Goal: Transaction & Acquisition: Book appointment/travel/reservation

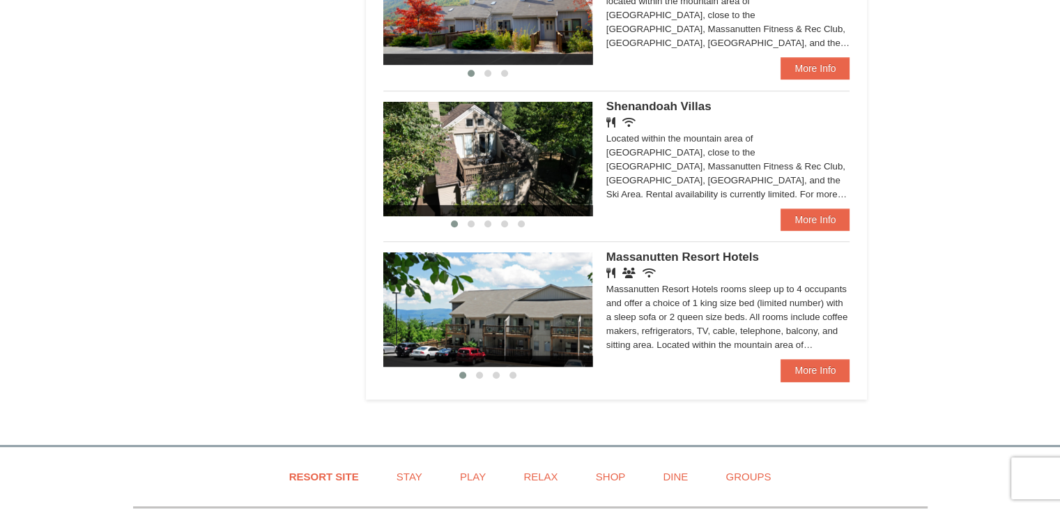
scroll to position [906, 0]
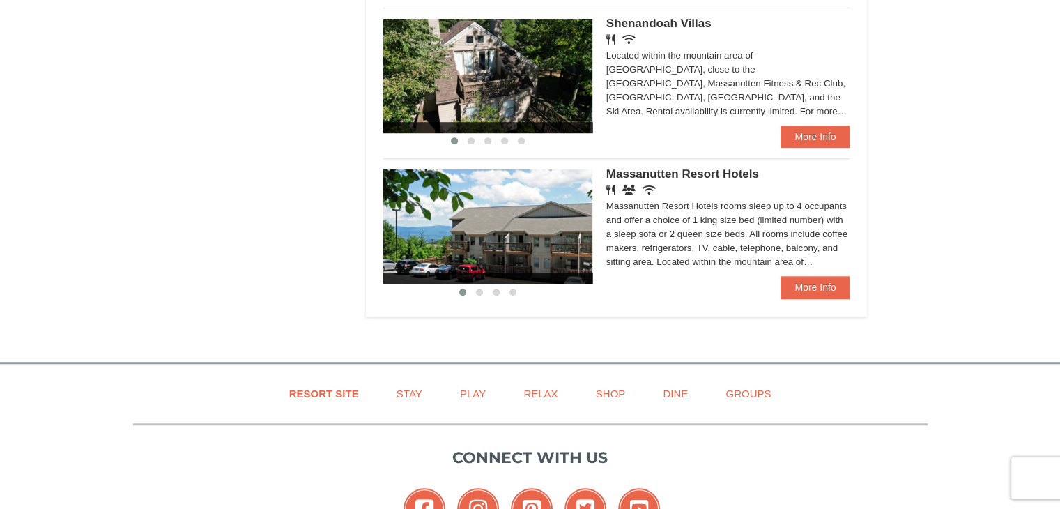
click at [700, 186] on div "Massanutten Resort Hotels Restaurant Banquet Facilities Wireless Internet (free…" at bounding box center [728, 222] width 244 height 107
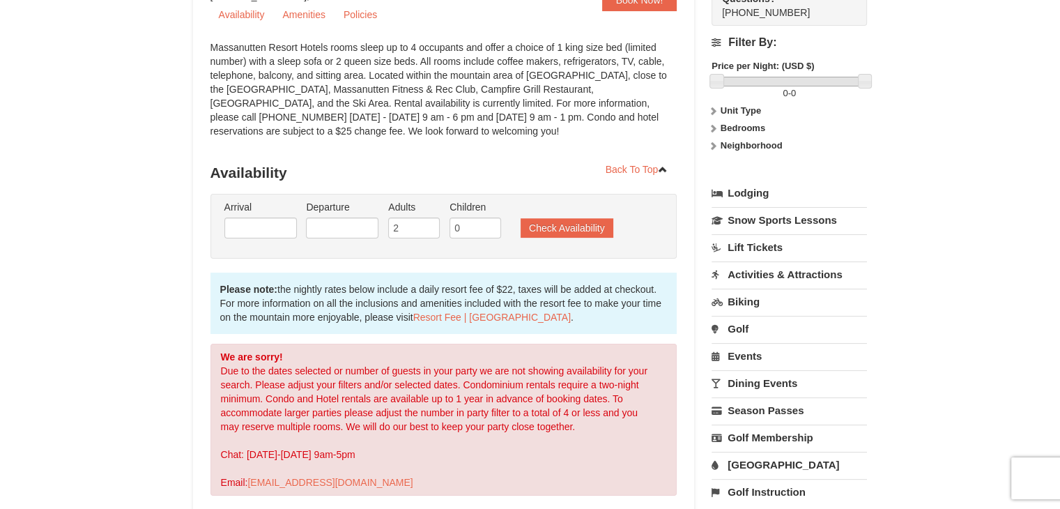
scroll to position [209, 0]
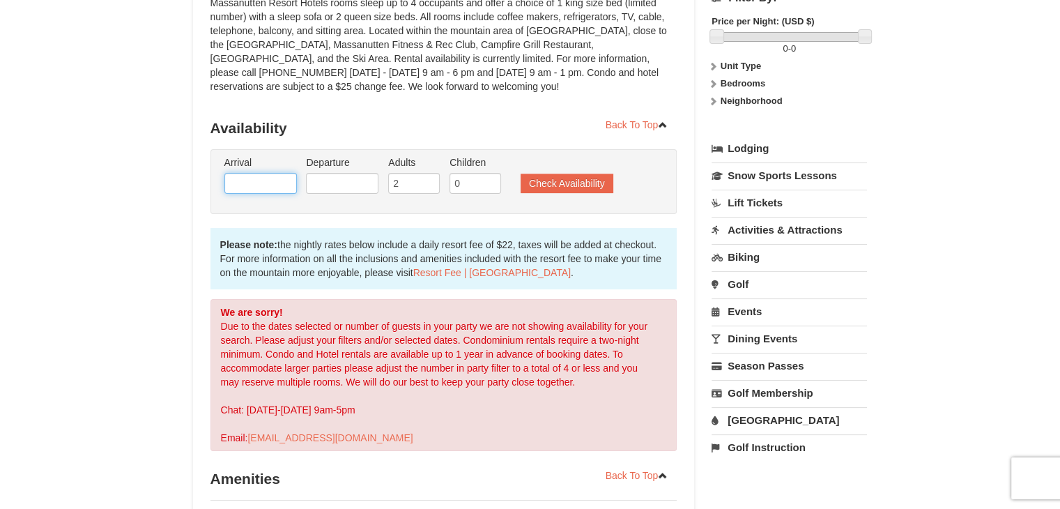
click at [270, 185] on input "text" at bounding box center [260, 183] width 72 height 21
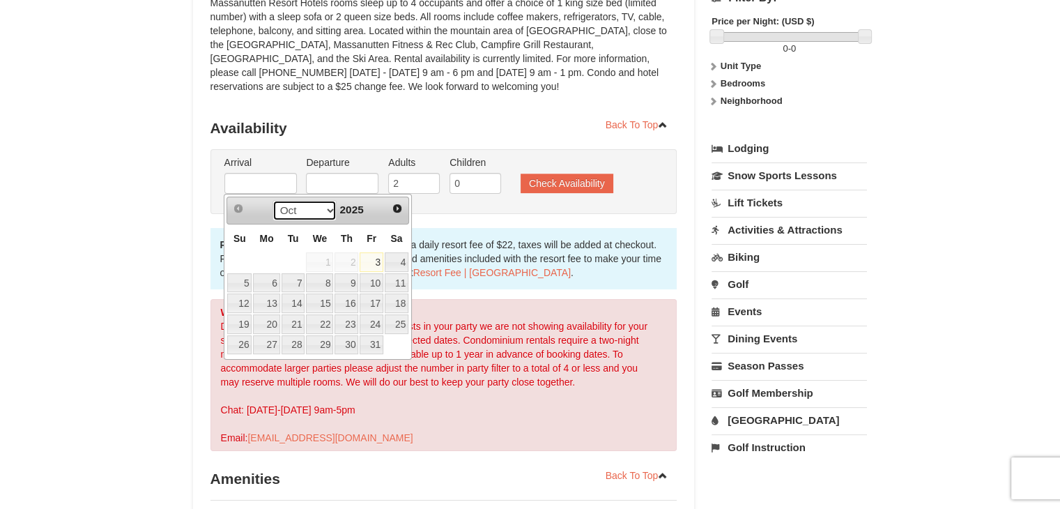
click at [326, 209] on select "Oct Nov Dec" at bounding box center [304, 210] width 65 height 21
click at [326, 206] on select "Oct Nov Dec" at bounding box center [304, 210] width 65 height 21
click at [351, 206] on span "2025" at bounding box center [351, 209] width 24 height 12
click at [360, 208] on span "2025" at bounding box center [351, 209] width 24 height 12
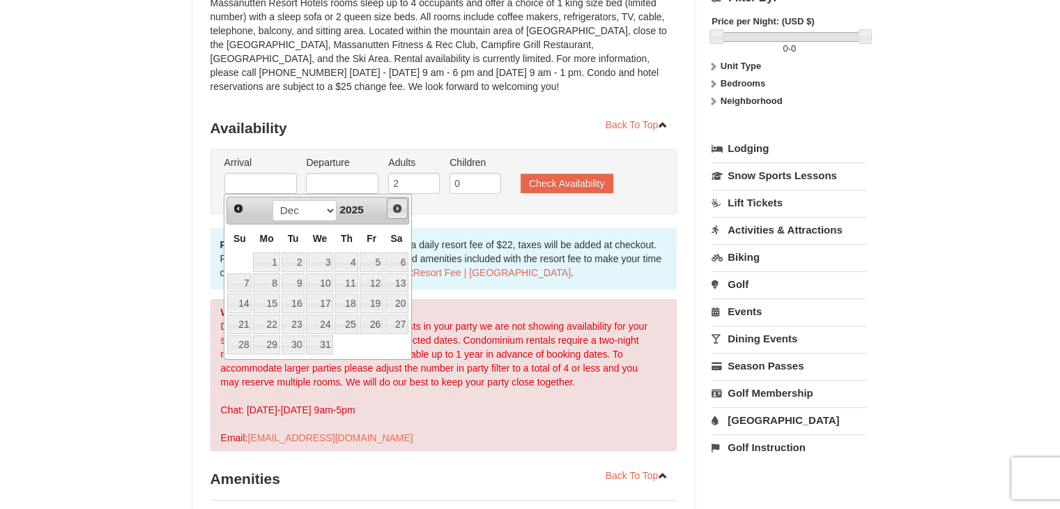
click at [396, 213] on link "Next" at bounding box center [397, 208] width 21 height 21
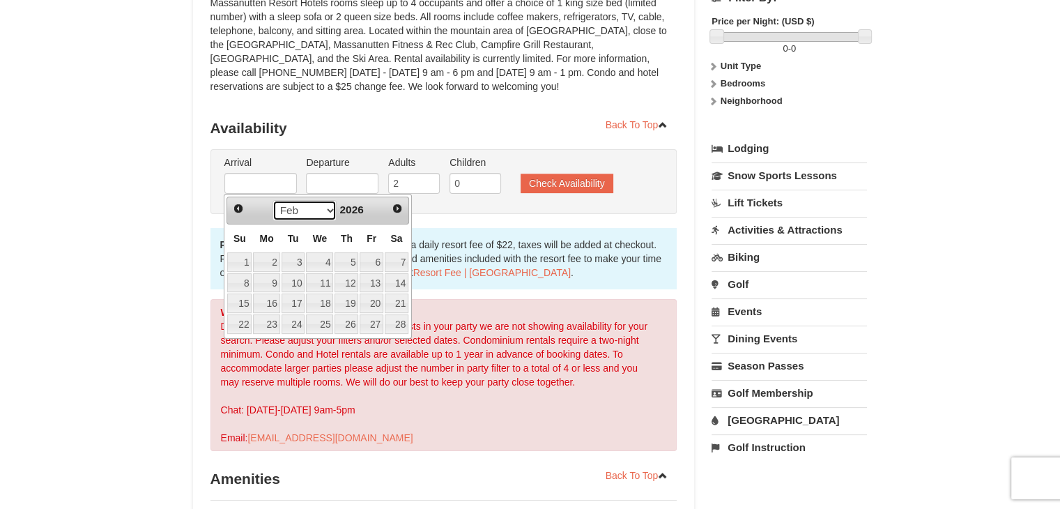
click at [327, 208] on select "Jan Feb Mar Apr May Jun [DATE] Aug Sep Oct Nov Dec" at bounding box center [304, 210] width 65 height 21
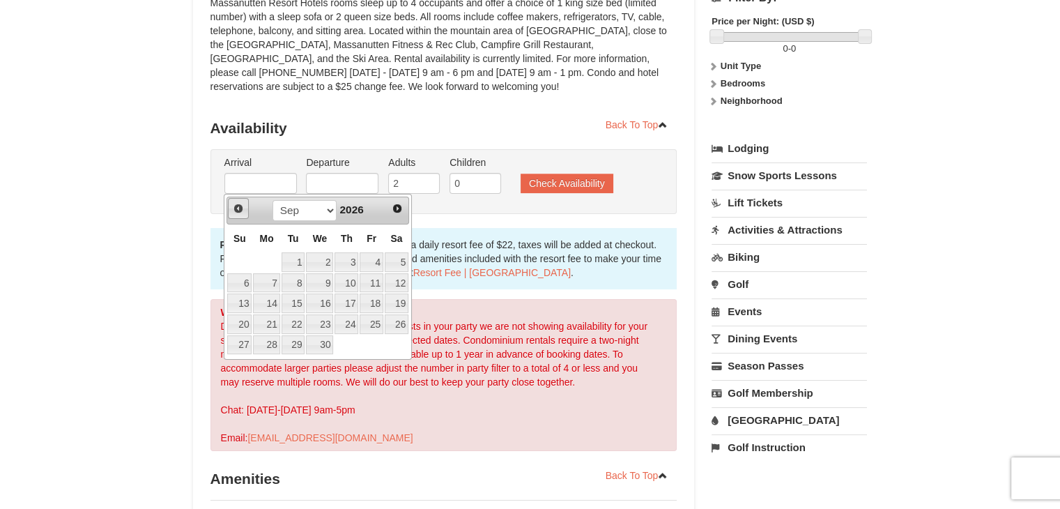
click at [239, 210] on span "Prev" at bounding box center [238, 208] width 11 height 11
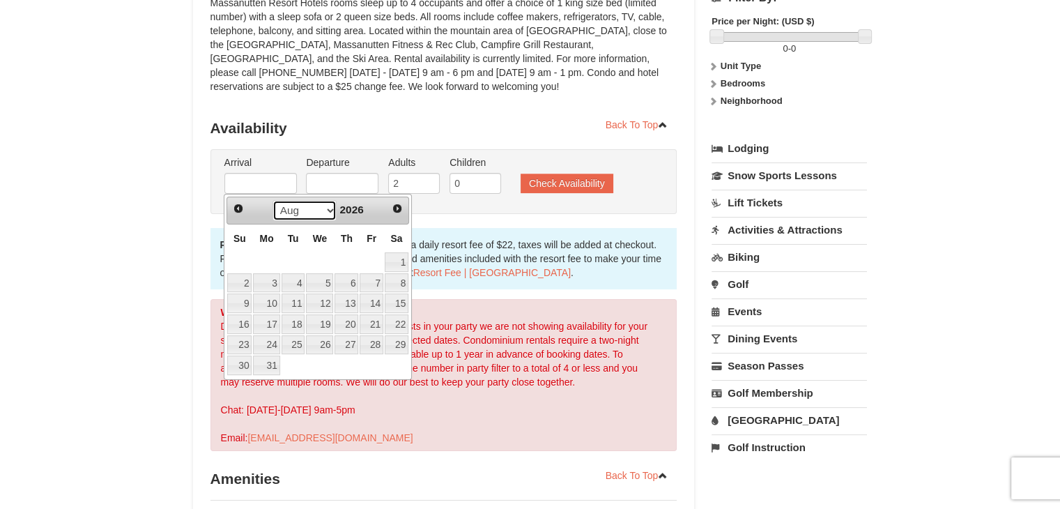
click at [323, 213] on select "Jan Feb Mar Apr May Jun [DATE] Aug Sep Oct Nov Dec" at bounding box center [304, 210] width 65 height 21
click at [318, 210] on select "Jan Feb Mar Apr May Jun [DATE] Aug Sep Oct Nov Dec" at bounding box center [304, 210] width 65 height 21
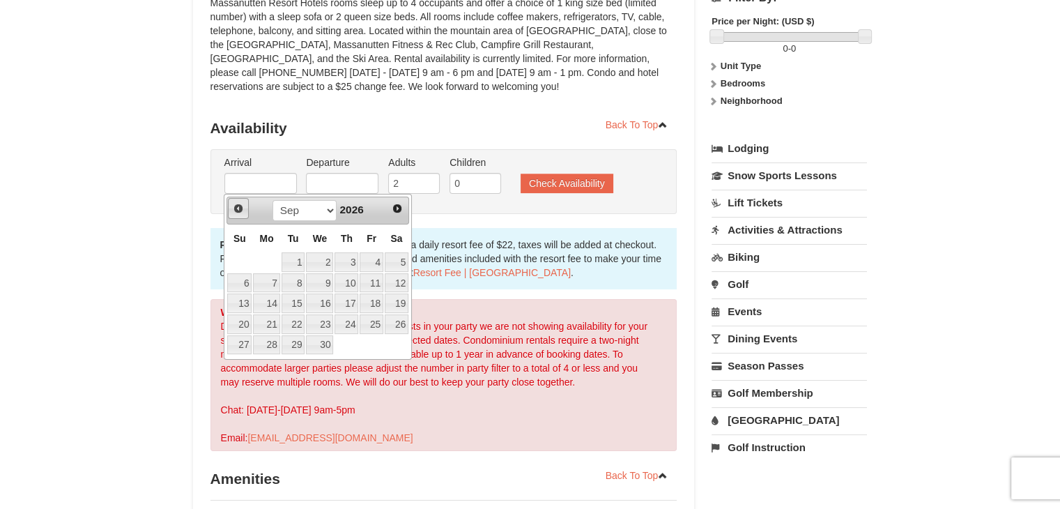
click at [237, 213] on link "Prev" at bounding box center [238, 208] width 21 height 21
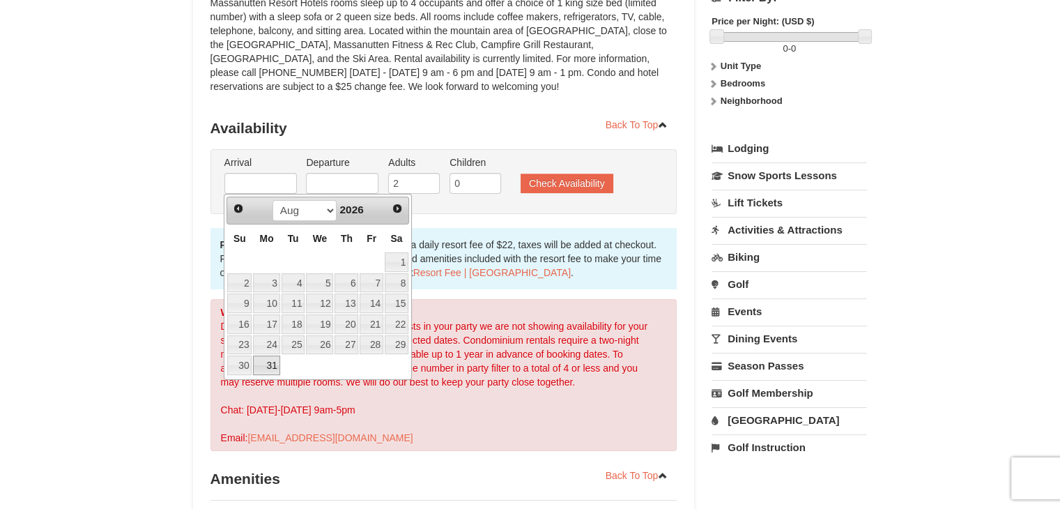
click at [268, 362] on link "31" at bounding box center [266, 365] width 26 height 20
type input "08/31/2026"
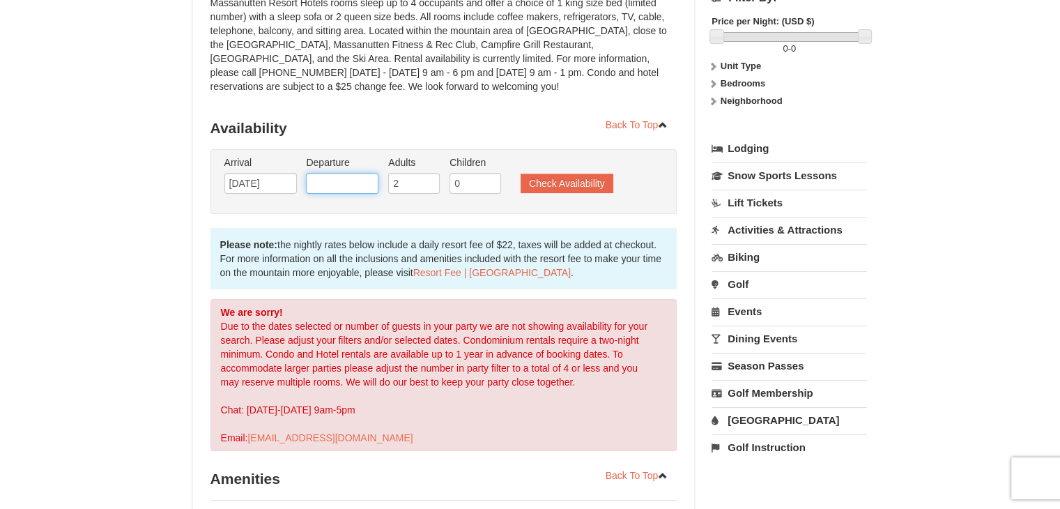
click at [334, 185] on input "text" at bounding box center [342, 183] width 72 height 21
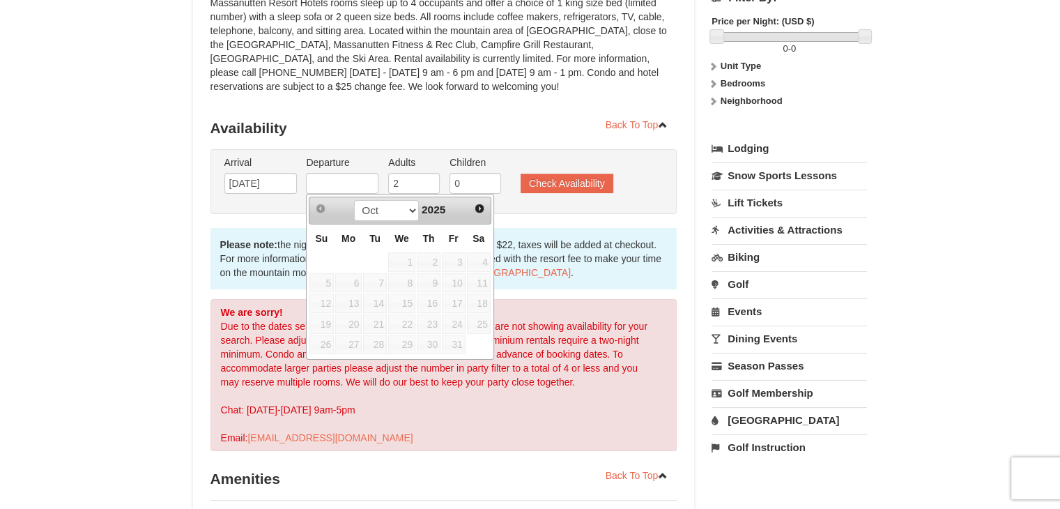
drag, startPoint x: 440, startPoint y: 213, endPoint x: 418, endPoint y: 210, distance: 21.8
click at [440, 213] on span "2025" at bounding box center [434, 209] width 24 height 12
click at [407, 210] on select "Oct Nov Dec" at bounding box center [386, 210] width 65 height 21
click at [482, 211] on span "Next" at bounding box center [479, 208] width 11 height 11
click at [481, 211] on span "Next" at bounding box center [479, 208] width 11 height 11
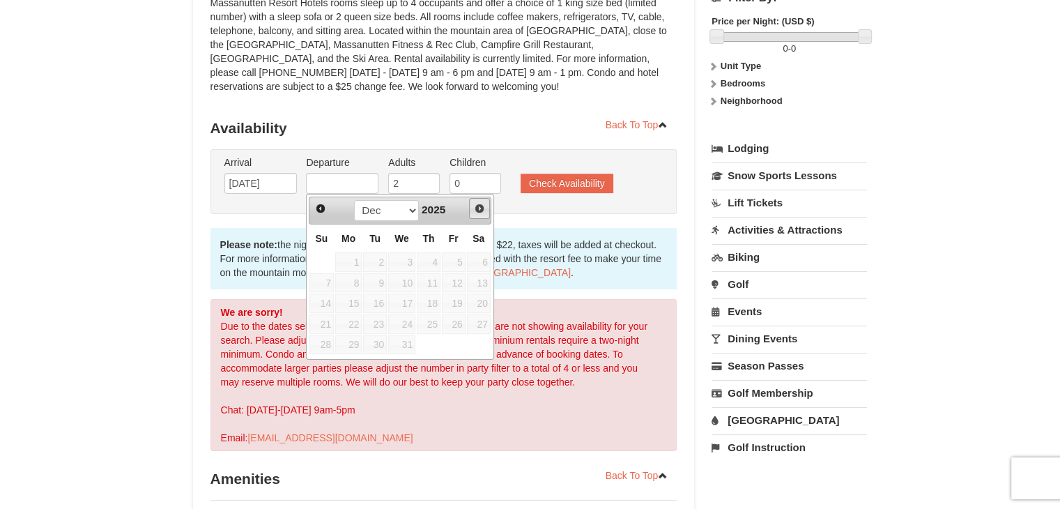
click at [479, 208] on span "Next" at bounding box center [479, 208] width 11 height 11
click at [405, 215] on select "Jan Feb Mar Apr May Jun Jul Aug Sep Oct Nov Dec" at bounding box center [386, 210] width 65 height 21
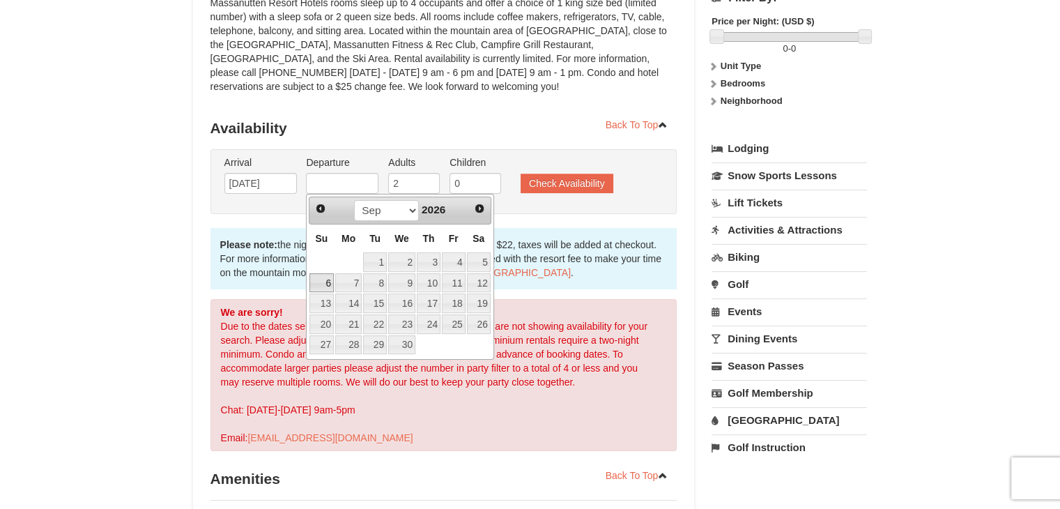
click at [328, 285] on link "6" at bounding box center [321, 283] width 24 height 20
type input "09/06/2026"
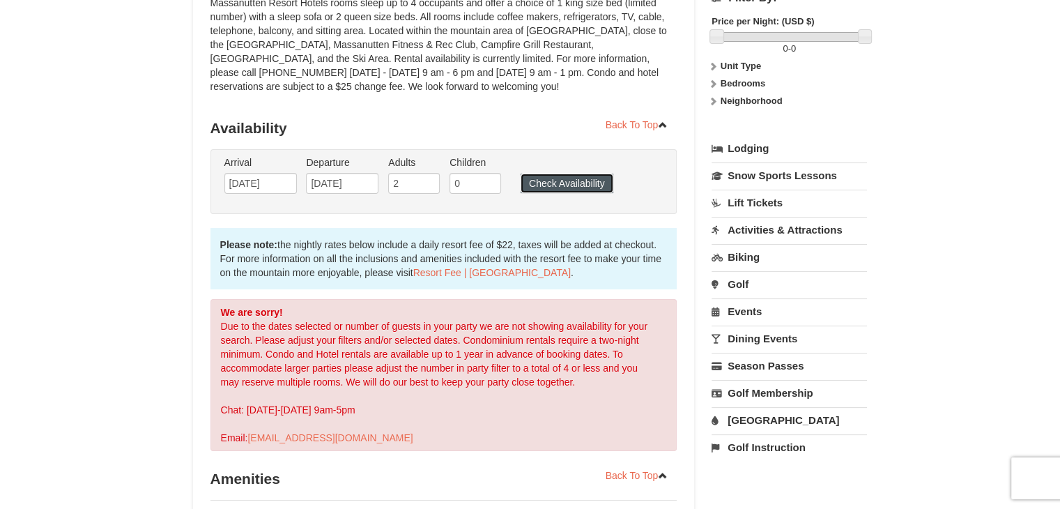
click at [537, 187] on button "Check Availability" at bounding box center [566, 183] width 93 height 20
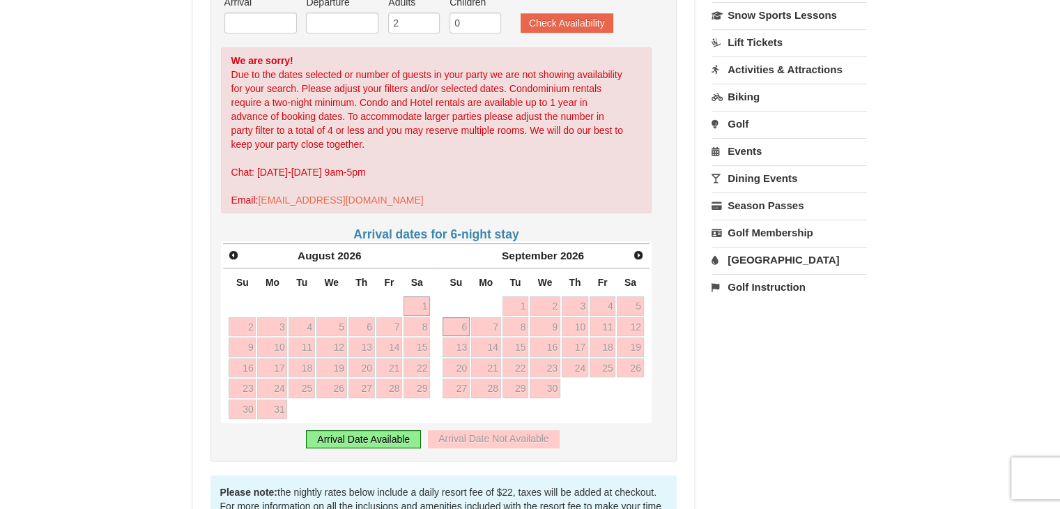
scroll to position [379, 0]
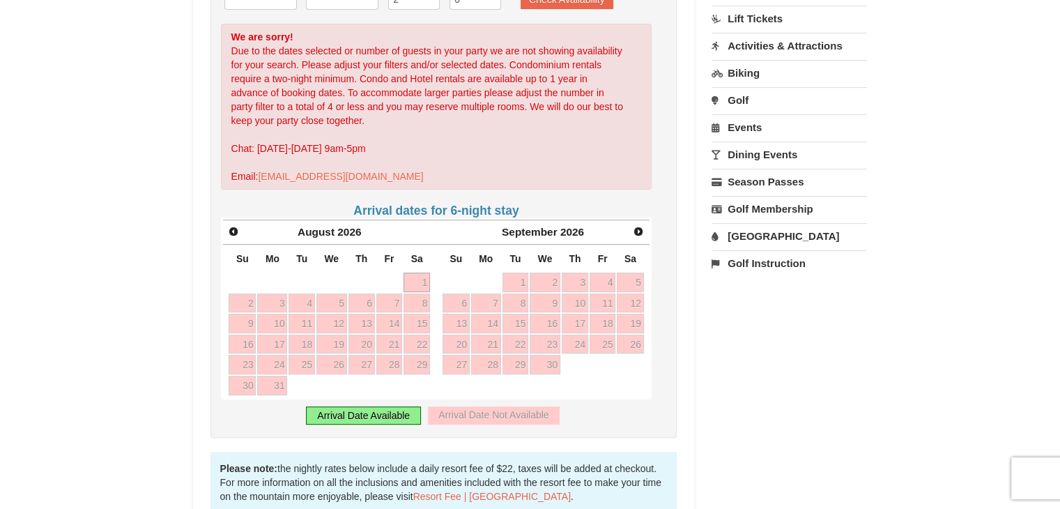
click at [373, 413] on div "Arrival Date Available" at bounding box center [363, 415] width 115 height 18
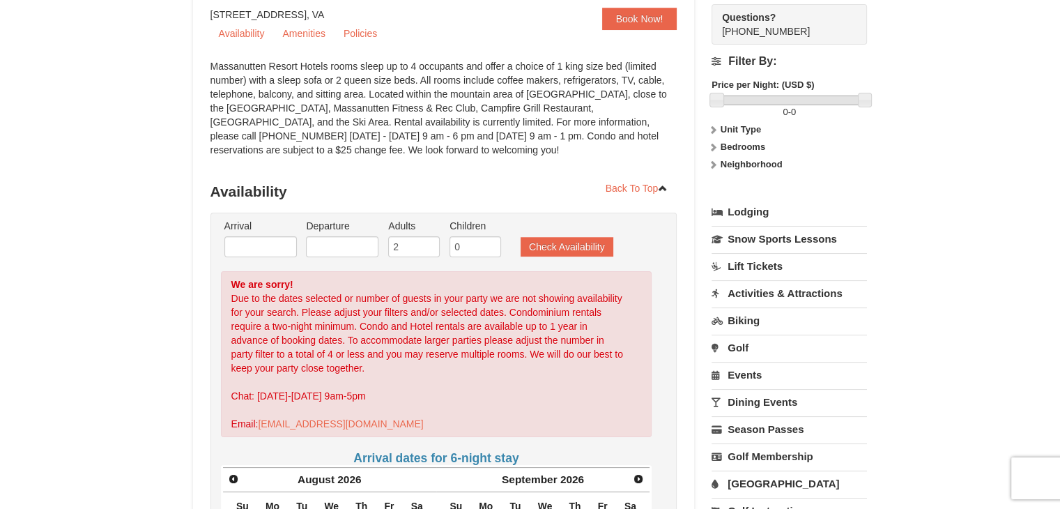
scroll to position [100, 0]
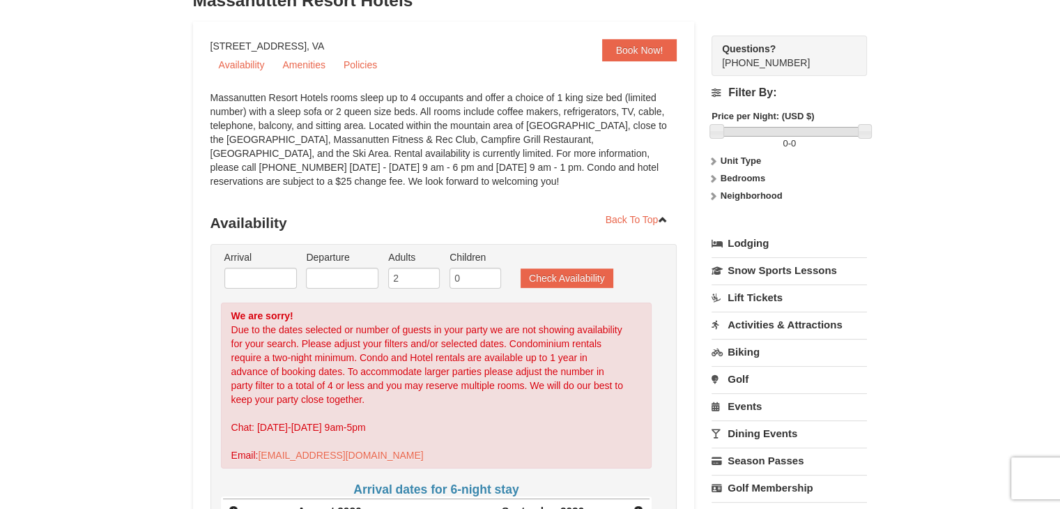
click at [762, 240] on link "Lodging" at bounding box center [788, 243] width 155 height 25
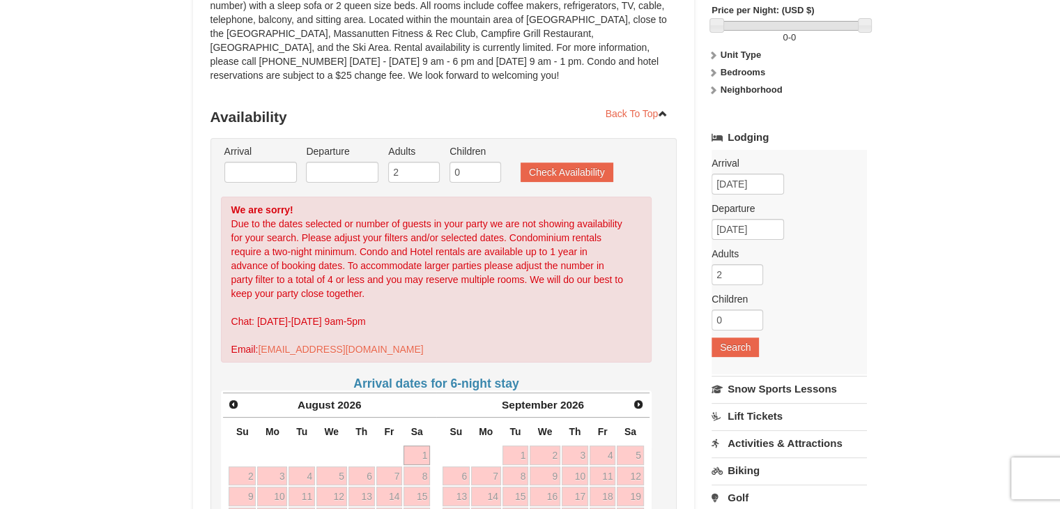
scroll to position [209, 0]
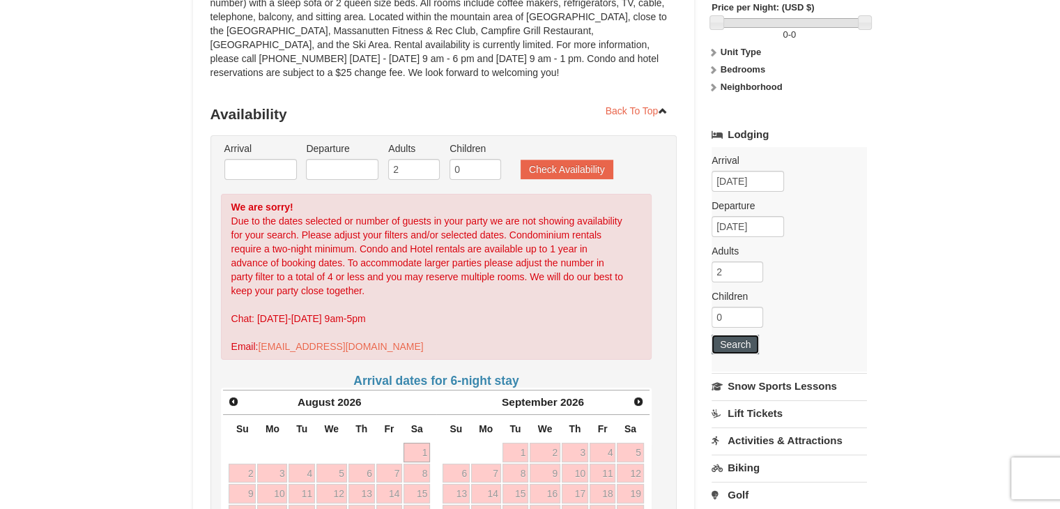
click at [751, 341] on button "Search" at bounding box center [734, 344] width 47 height 20
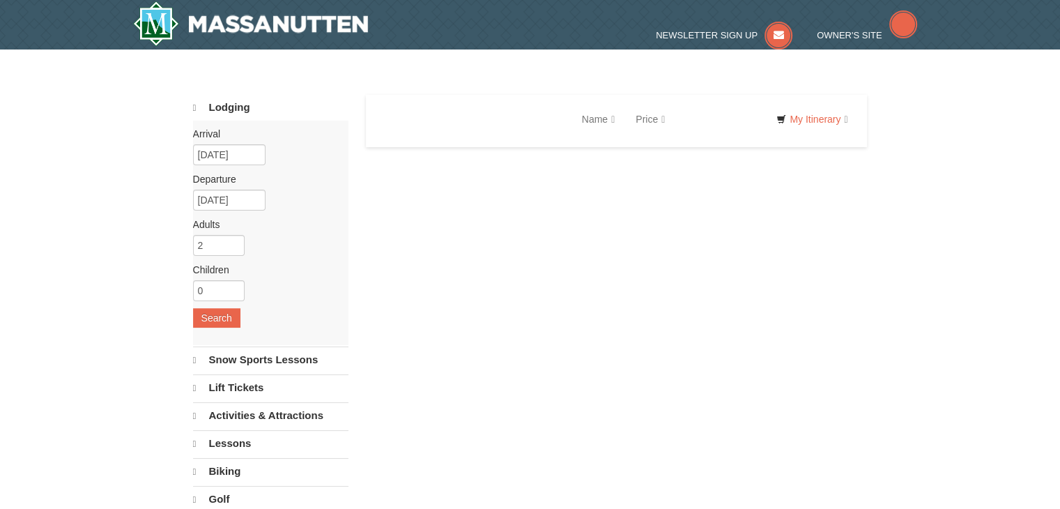
select select "10"
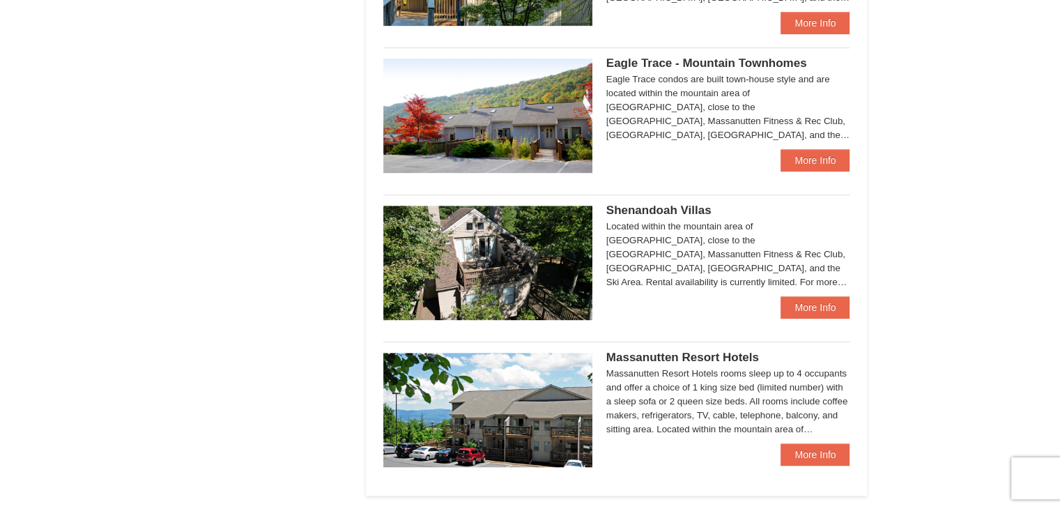
scroll to position [766, 0]
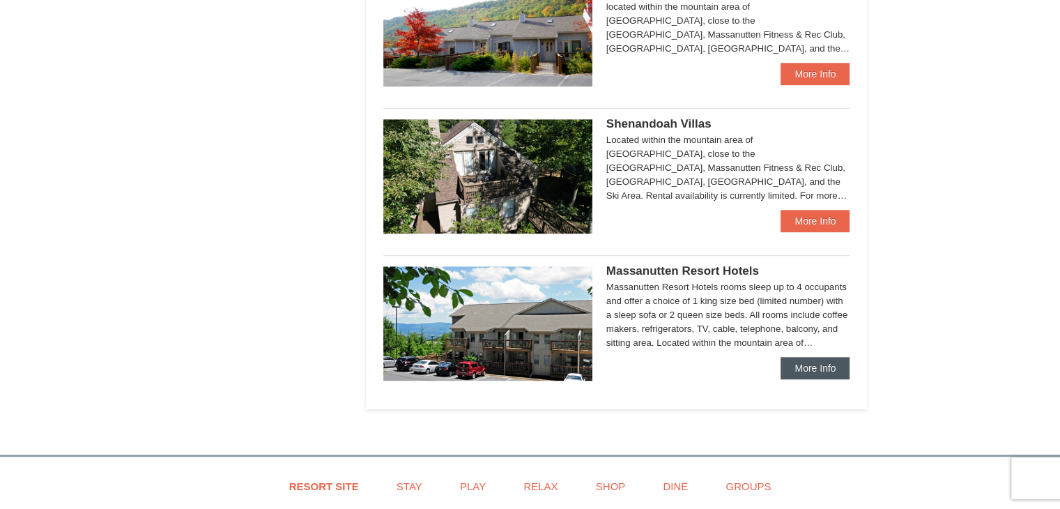
click at [797, 356] on div "Massanutten Resort Hotels More Info" at bounding box center [616, 318] width 467 height 126
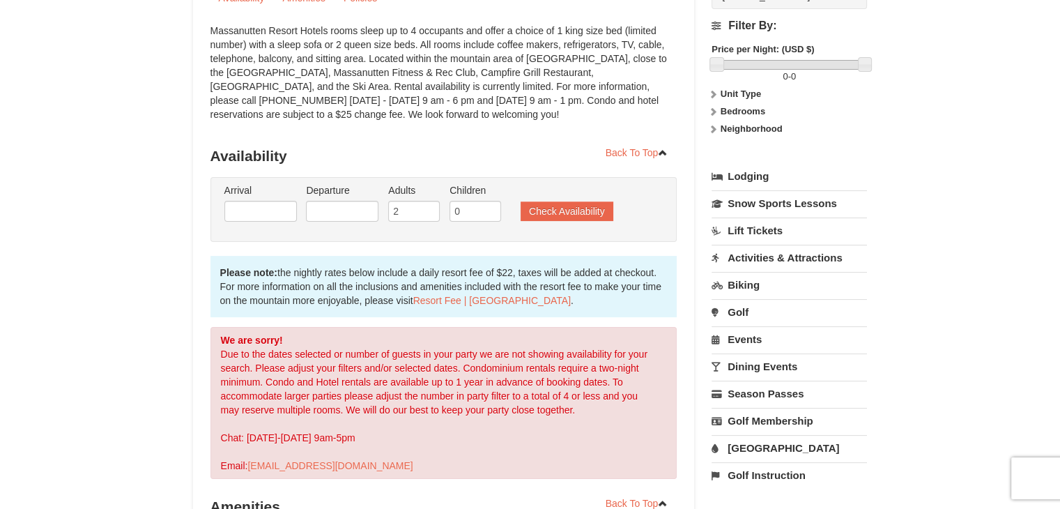
scroll to position [209, 0]
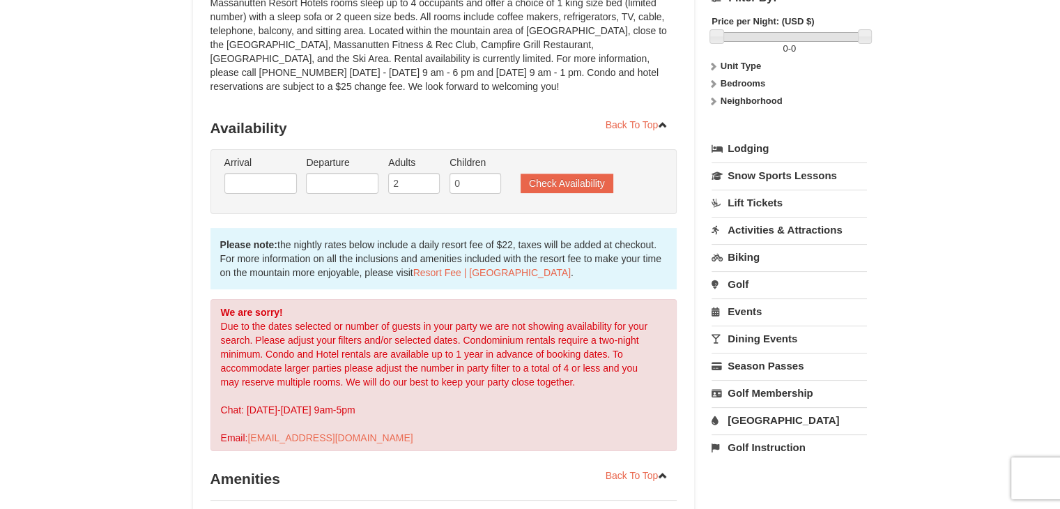
click at [747, 155] on link "Lodging" at bounding box center [788, 148] width 155 height 25
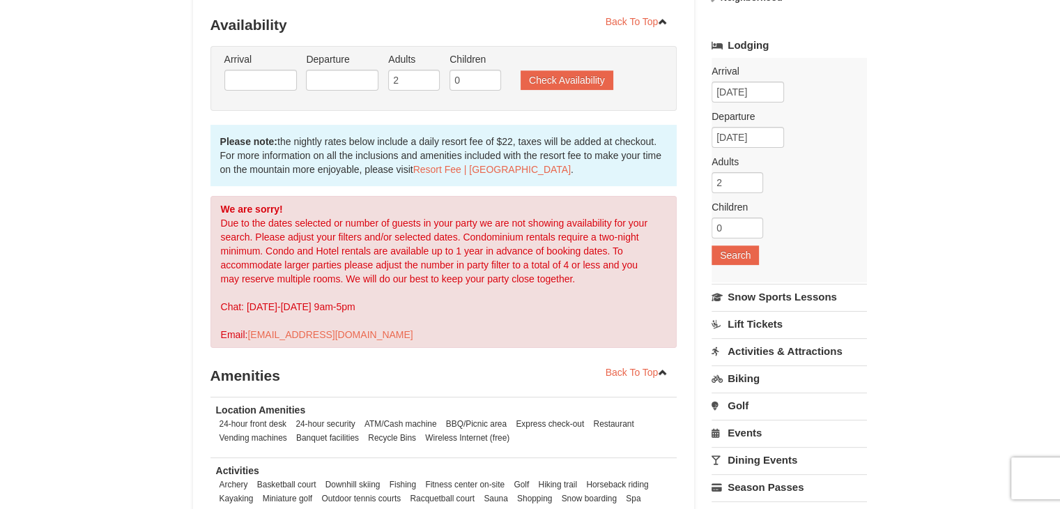
scroll to position [279, 0]
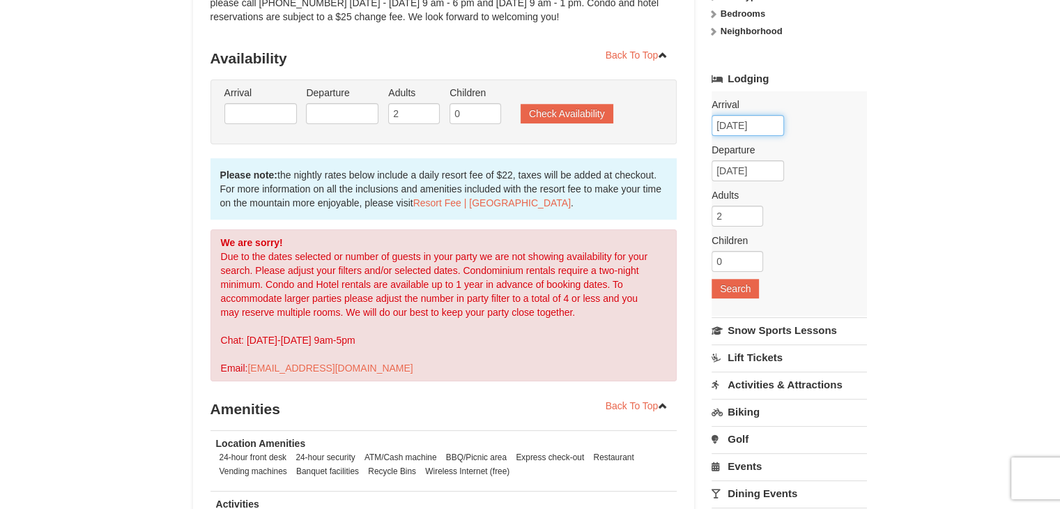
click at [743, 123] on input "[DATE]" at bounding box center [747, 125] width 72 height 21
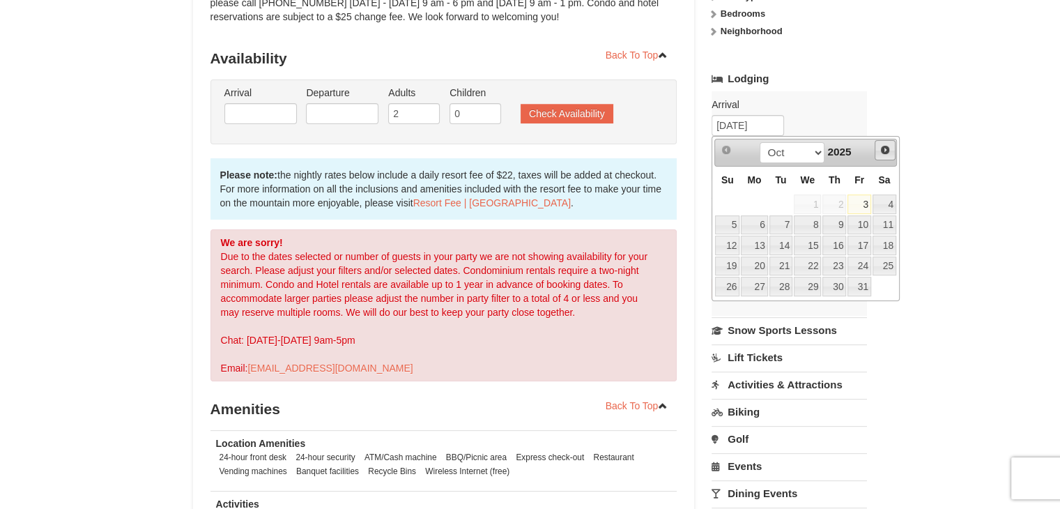
click at [892, 144] on link "Next" at bounding box center [884, 150] width 21 height 21
click at [885, 147] on span "Next" at bounding box center [884, 149] width 11 height 11
click at [814, 151] on select "Jan Feb Mar Apr May Jun Jul Aug Sep Oct Nov Dec" at bounding box center [791, 152] width 65 height 21
click at [786, 204] on link "1" at bounding box center [781, 204] width 24 height 20
type input "[DATE]"
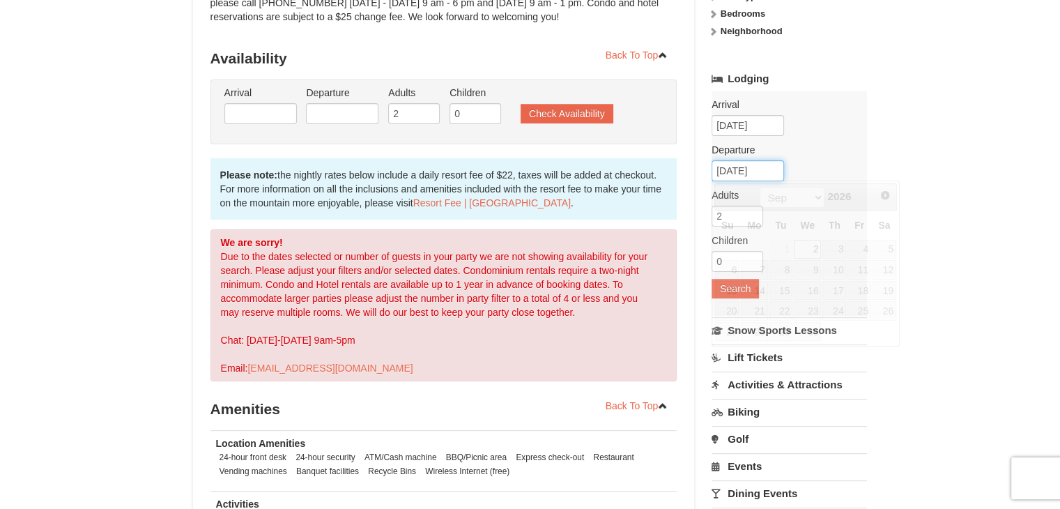
click at [745, 168] on input "09/02/2026" at bounding box center [747, 170] width 72 height 21
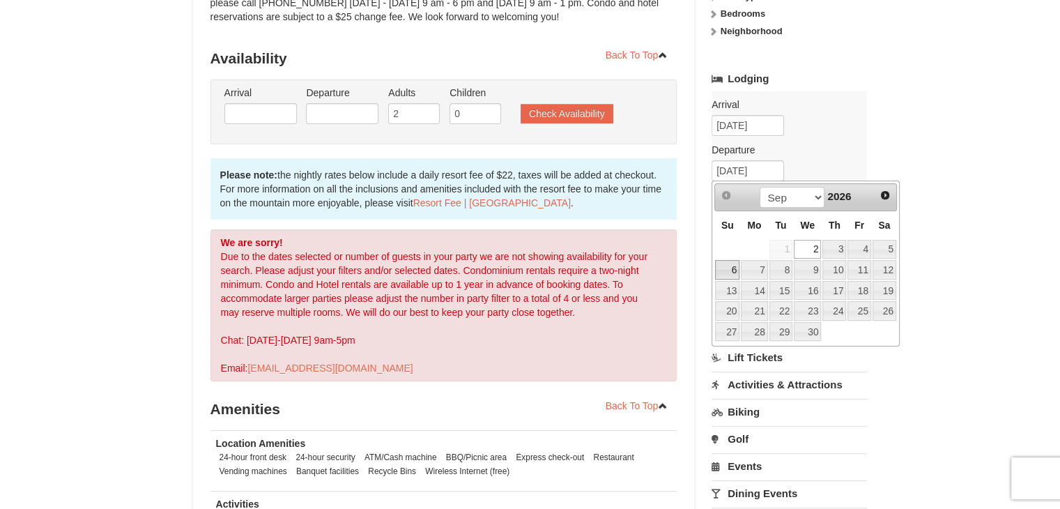
click at [727, 266] on link "6" at bounding box center [727, 270] width 24 height 20
type input "09/06/2026"
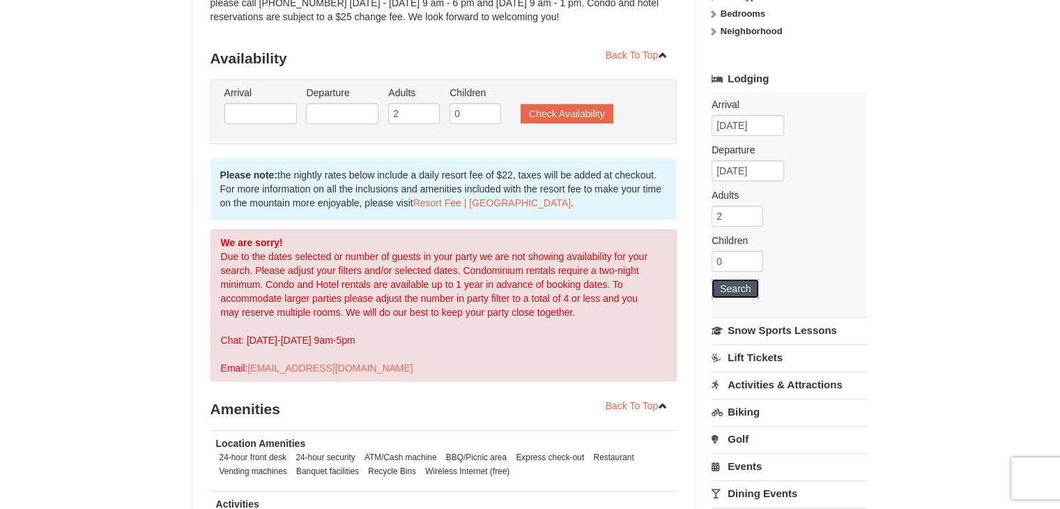
click at [741, 284] on button "Search" at bounding box center [734, 289] width 47 height 20
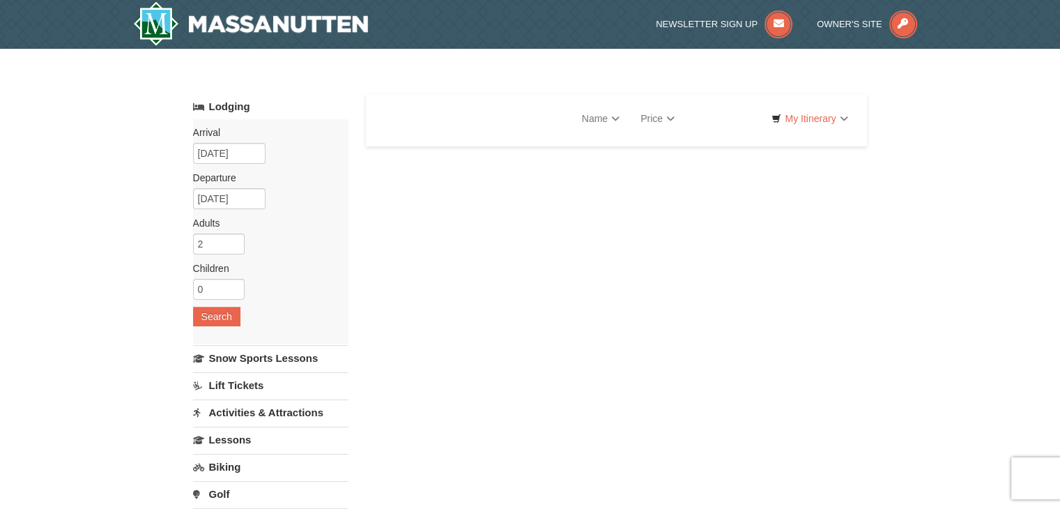
select select "10"
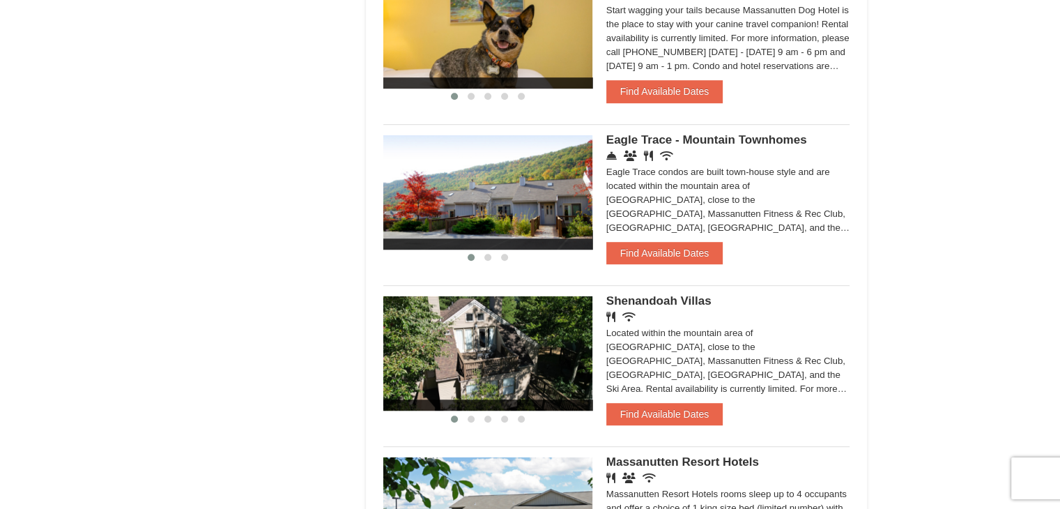
scroll to position [836, 0]
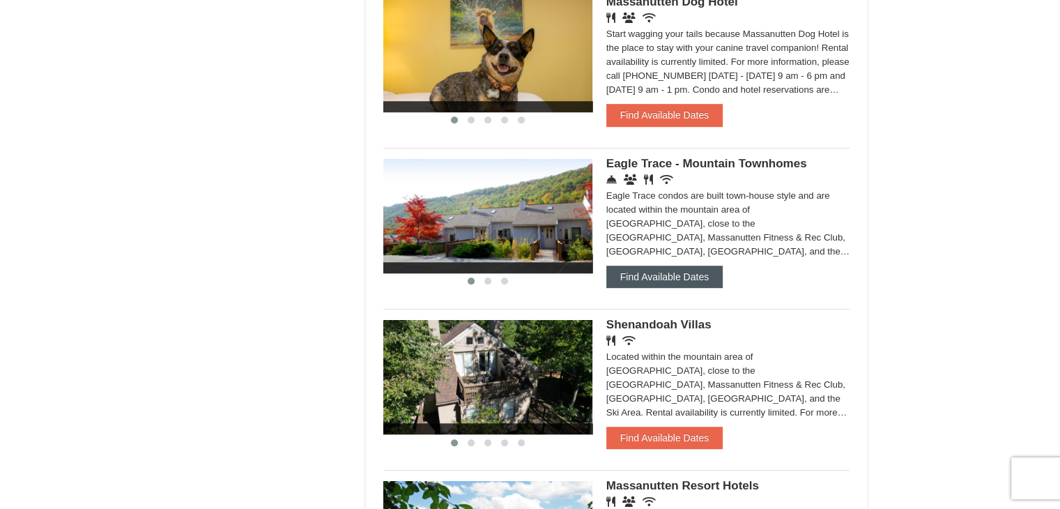
click at [686, 285] on button "Find Available Dates" at bounding box center [664, 276] width 116 height 22
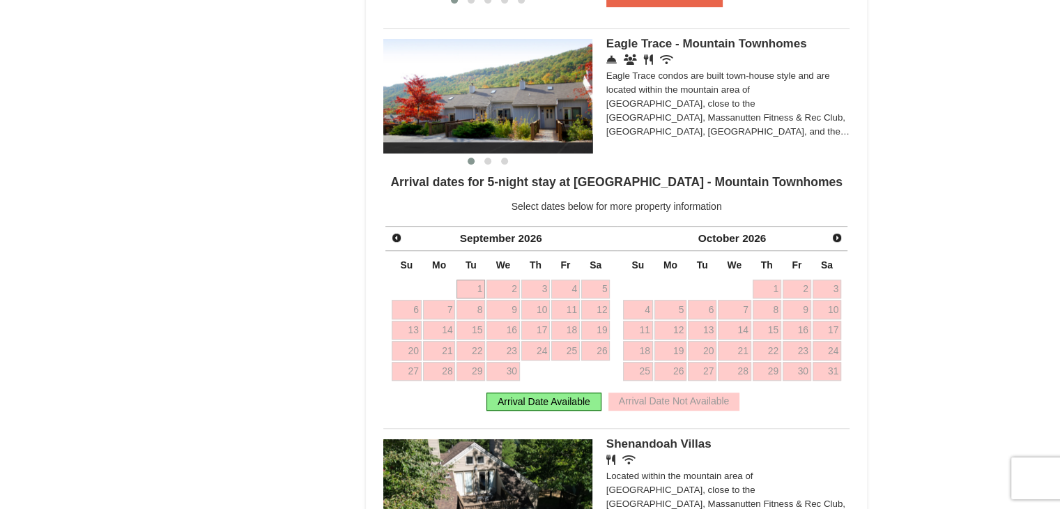
scroll to position [975, 0]
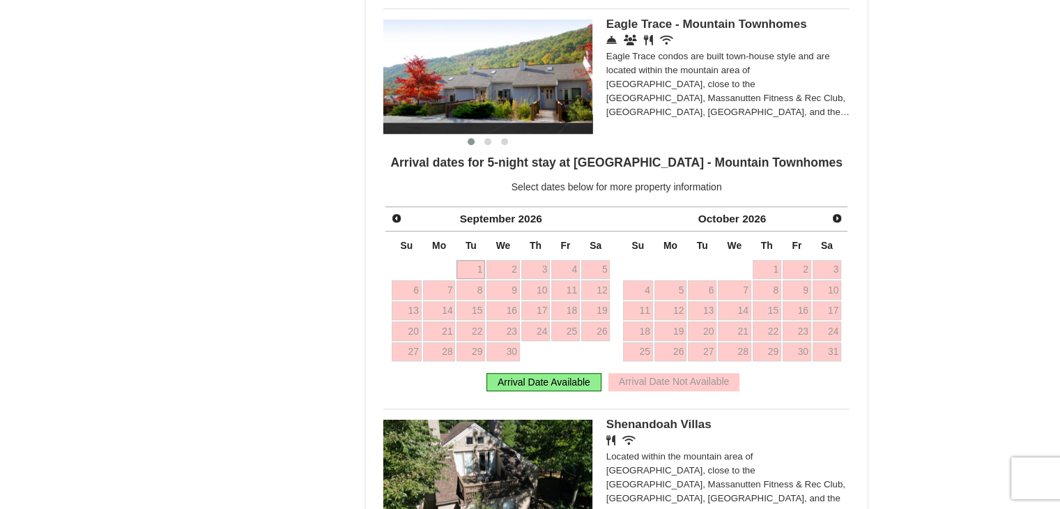
click at [474, 268] on link "1" at bounding box center [470, 270] width 29 height 20
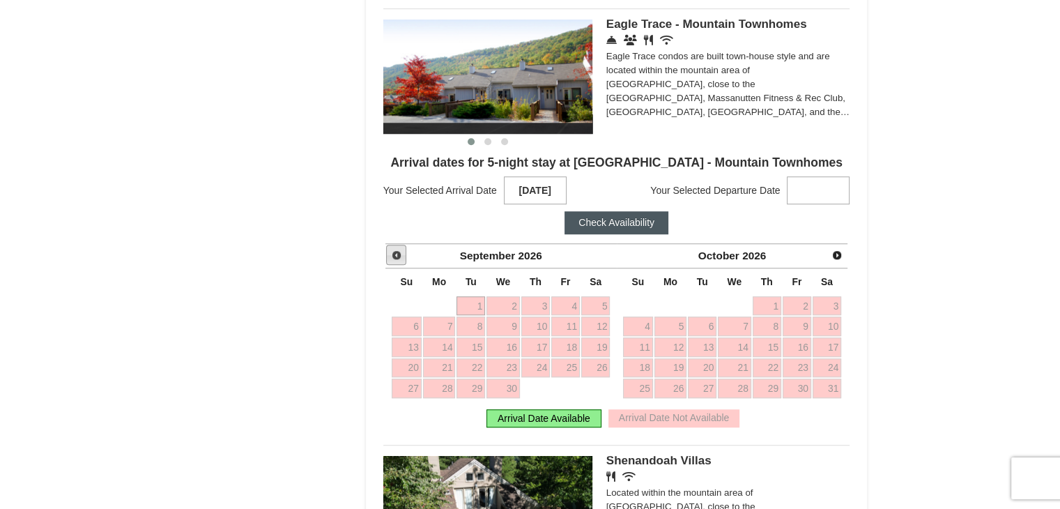
click at [394, 263] on link "Prev" at bounding box center [396, 255] width 21 height 21
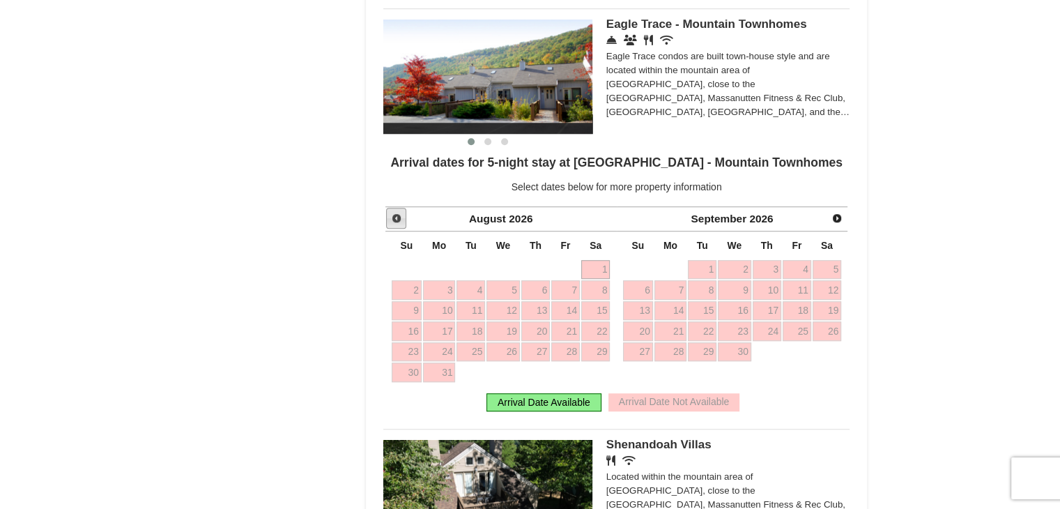
click at [394, 219] on span "Prev" at bounding box center [396, 218] width 11 height 11
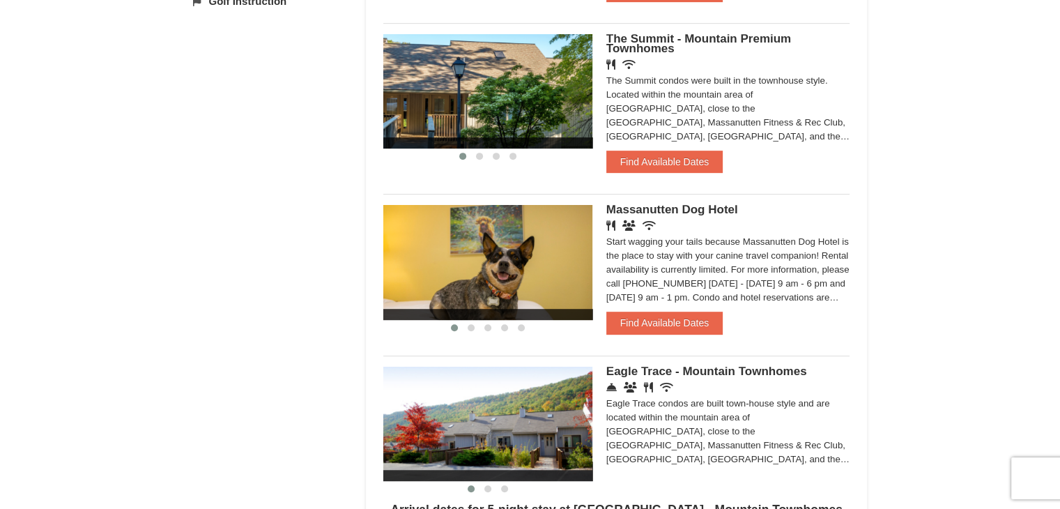
scroll to position [627, 0]
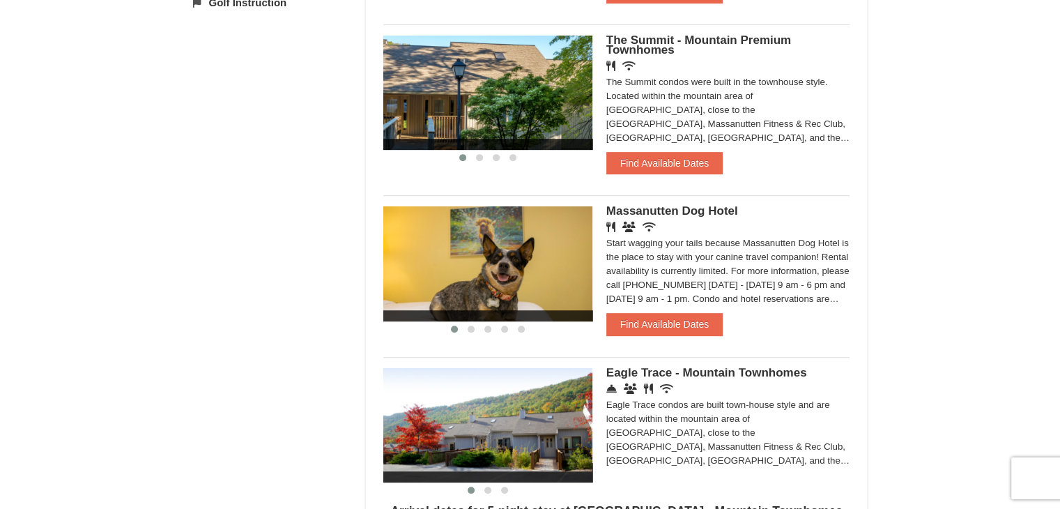
click at [730, 373] on span "Eagle Trace - Mountain Townhomes" at bounding box center [706, 372] width 201 height 13
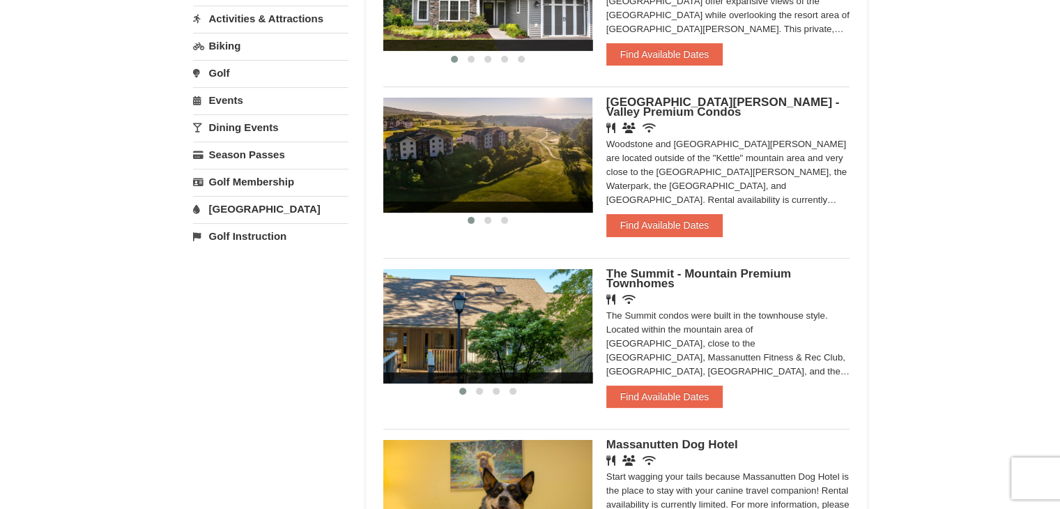
scroll to position [418, 0]
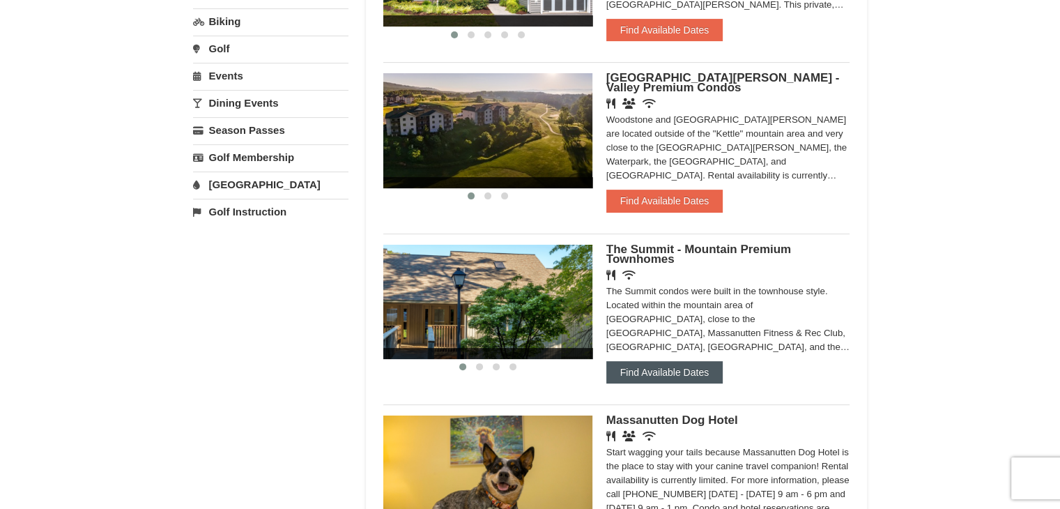
click at [660, 380] on button "Find Available Dates" at bounding box center [664, 372] width 116 height 22
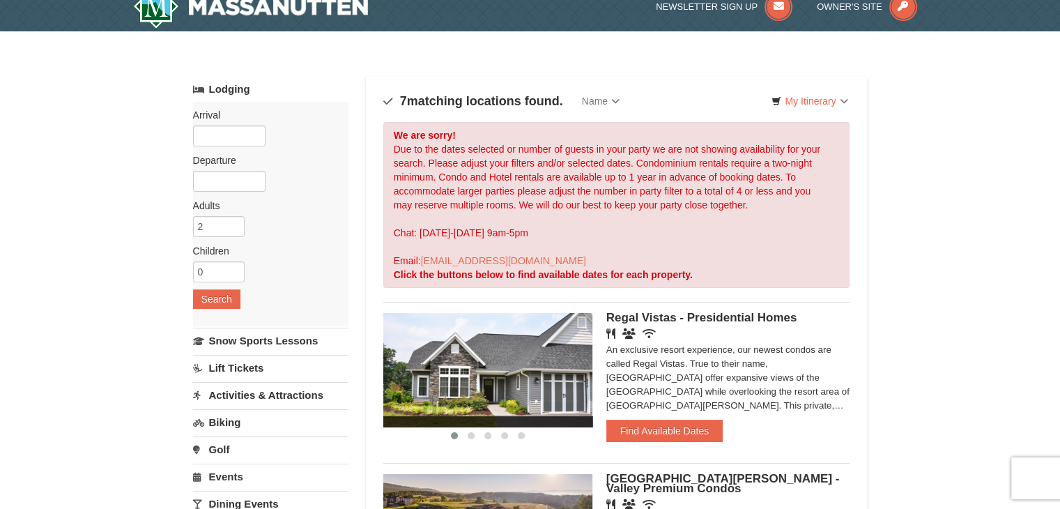
scroll to position [0, 0]
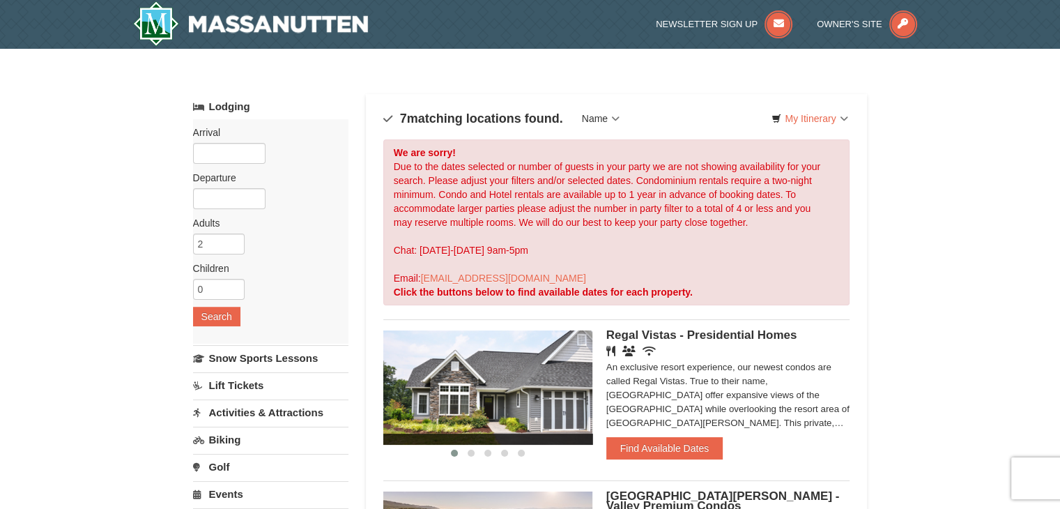
click at [612, 115] on link "Name" at bounding box center [600, 119] width 59 height 28
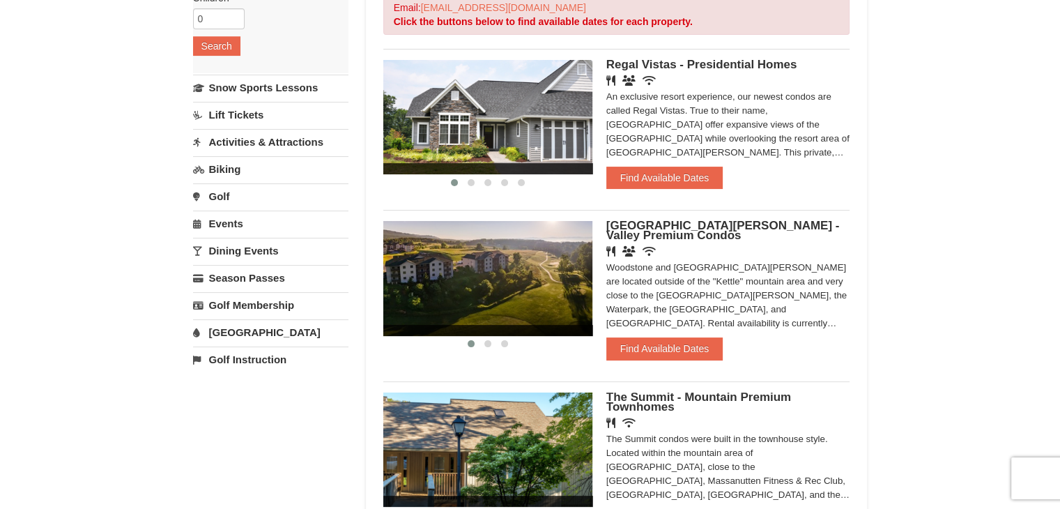
scroll to position [279, 0]
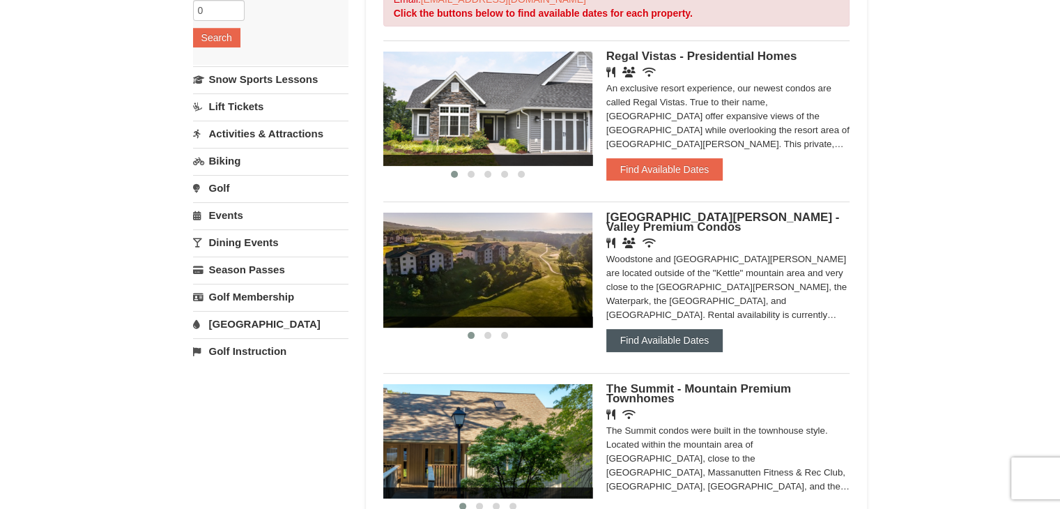
click at [680, 344] on button "Find Available Dates" at bounding box center [664, 340] width 116 height 22
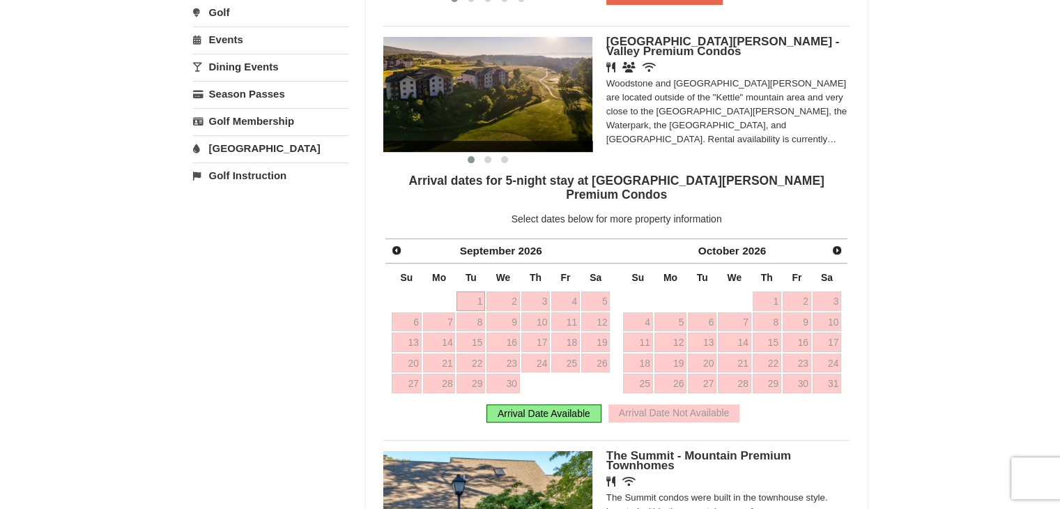
scroll to position [488, 0]
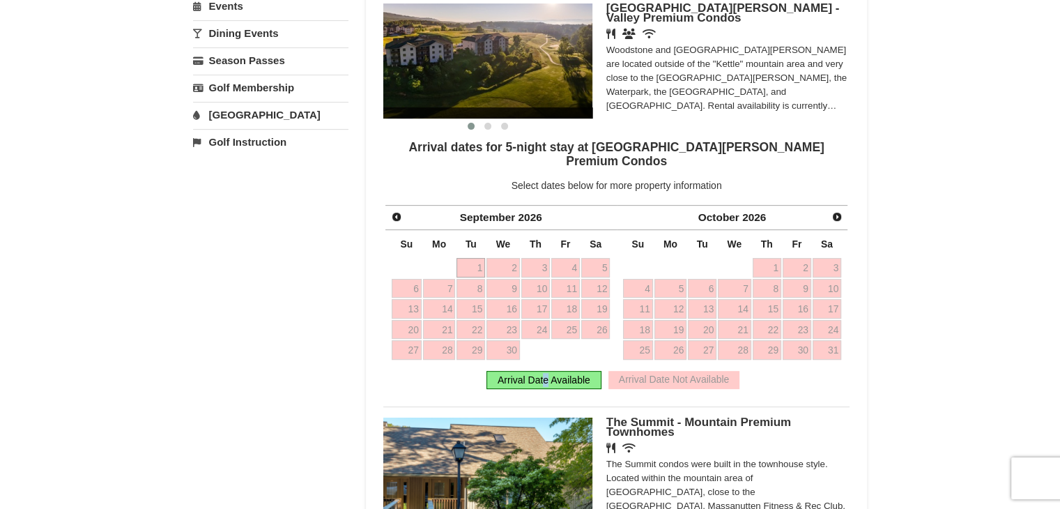
click at [545, 371] on div "Arrival Date Available" at bounding box center [543, 380] width 115 height 18
click at [392, 211] on span "Prev" at bounding box center [396, 216] width 11 height 11
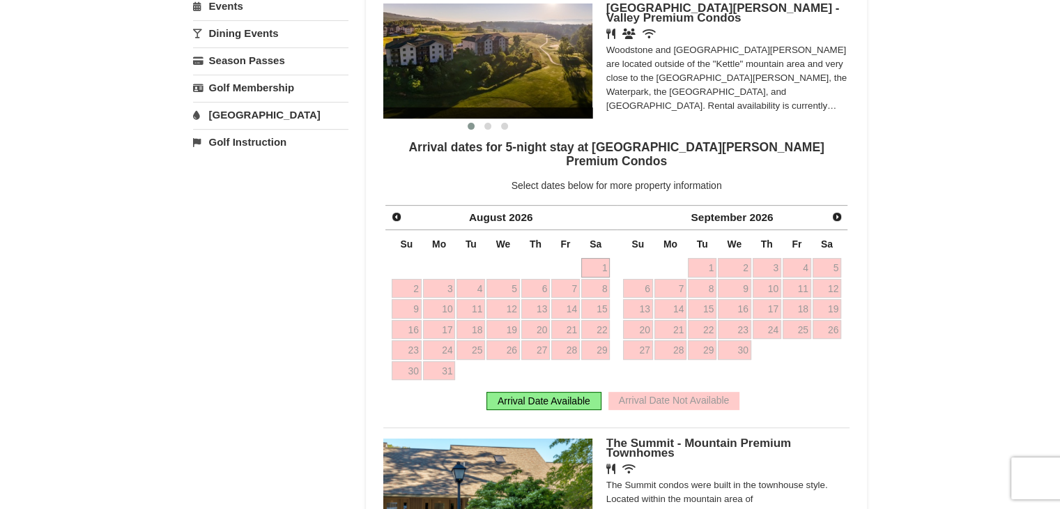
click at [519, 211] on span "2026" at bounding box center [521, 217] width 24 height 12
click at [396, 211] on span "Prev" at bounding box center [396, 216] width 11 height 11
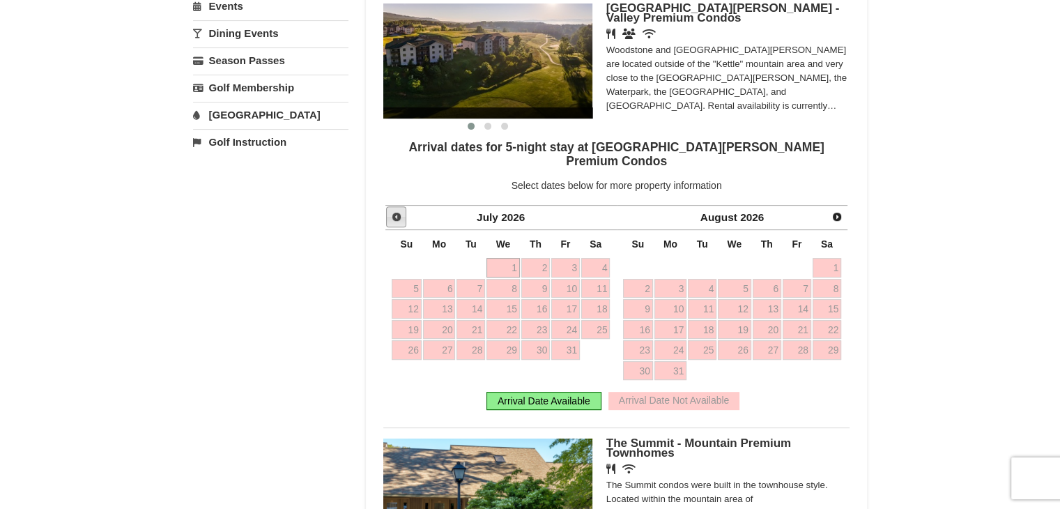
click at [396, 211] on span "Prev" at bounding box center [396, 216] width 11 height 11
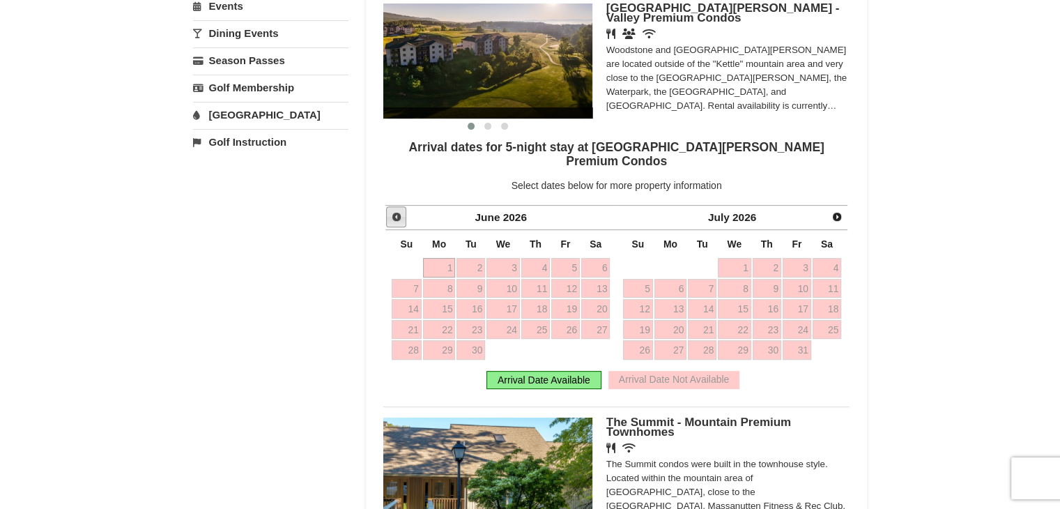
click at [396, 211] on span "Prev" at bounding box center [396, 216] width 11 height 11
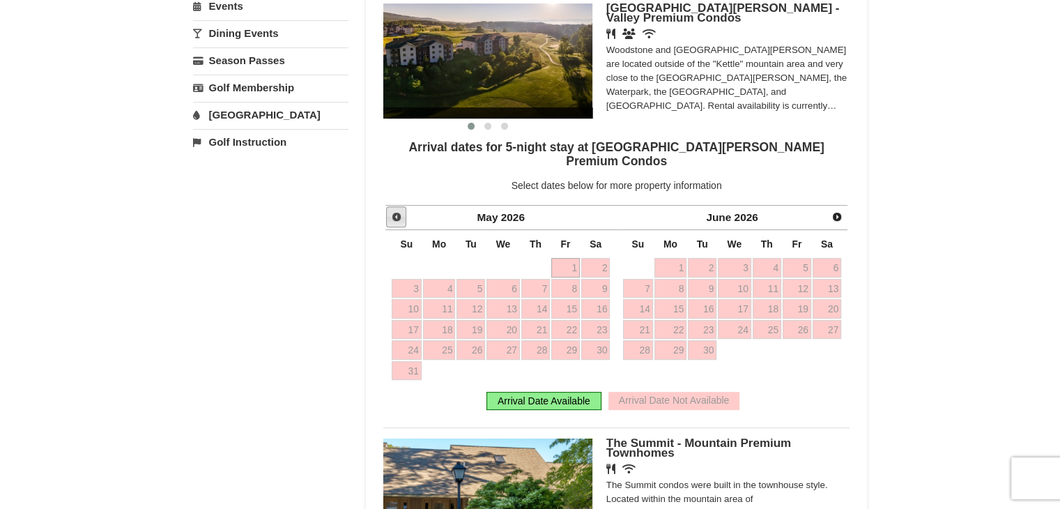
click at [396, 211] on span "Prev" at bounding box center [396, 216] width 11 height 11
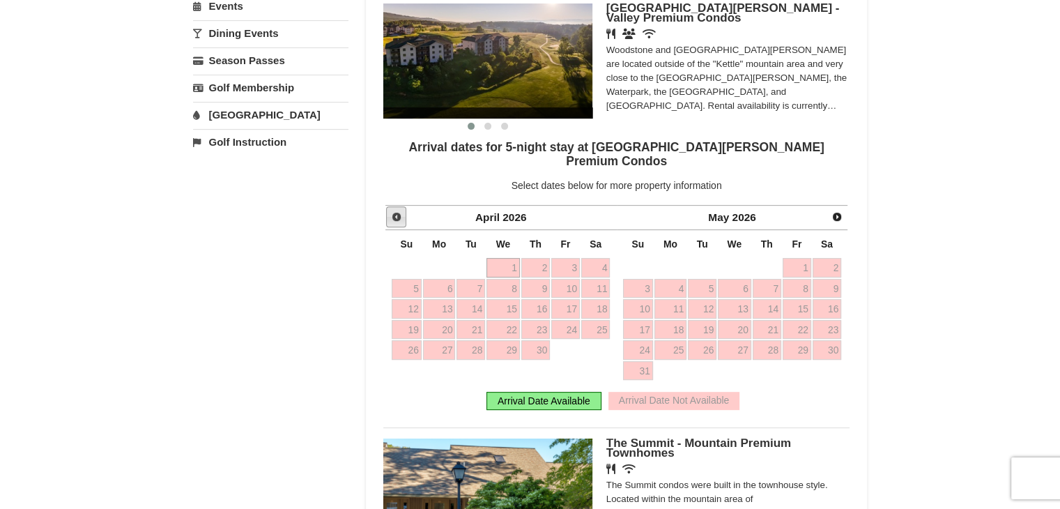
click at [396, 211] on span "Prev" at bounding box center [396, 216] width 11 height 11
